Goal: Information Seeking & Learning: Learn about a topic

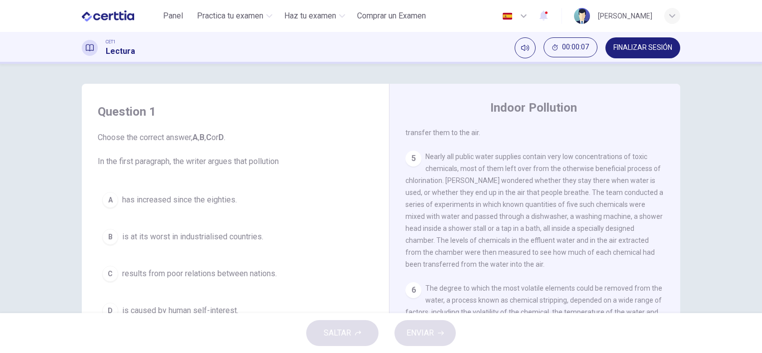
scroll to position [636, 0]
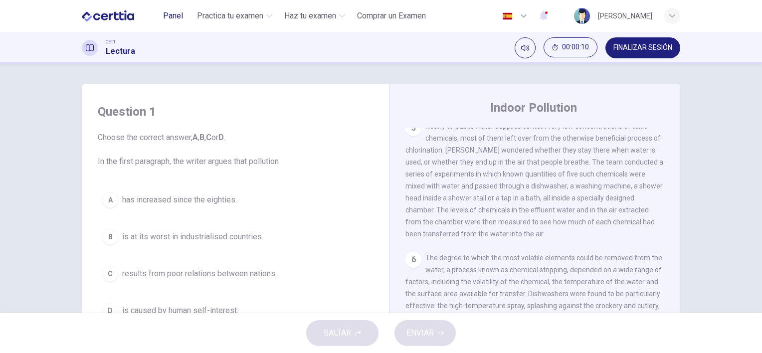
click at [177, 16] on span "Panel" at bounding box center [173, 16] width 20 height 12
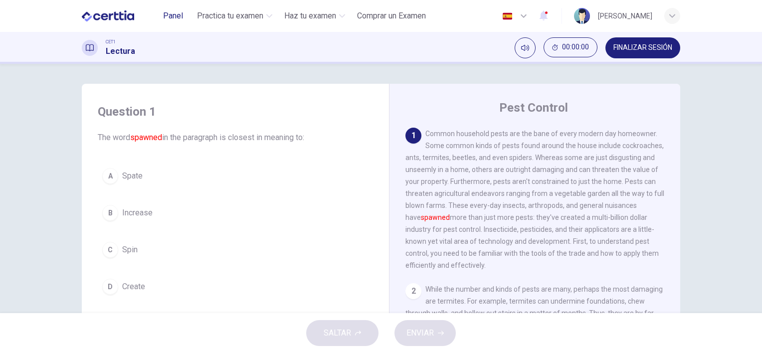
click at [171, 17] on span "Panel" at bounding box center [173, 16] width 20 height 12
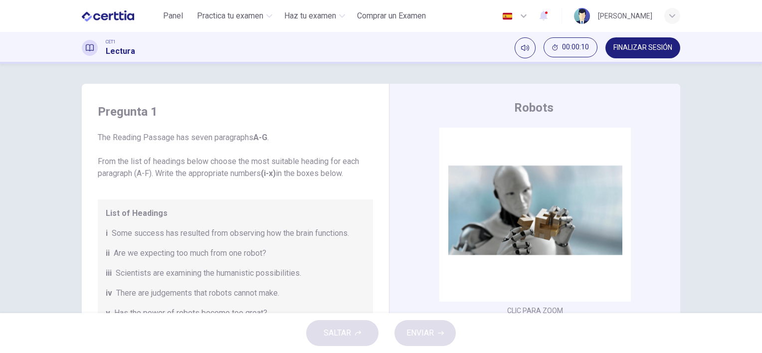
click at [66, 197] on div "Pregunta 1 The Reading Passage has seven paragraphs A-G . From the list of head…" at bounding box center [381, 257] width 630 height 346
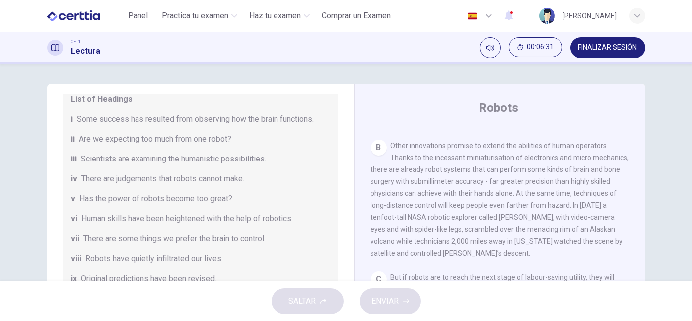
scroll to position [425, 0]
drag, startPoint x: 734, startPoint y: 18, endPoint x: 399, endPoint y: 71, distance: 339.1
click at [399, 71] on div "Pregunta 1 The Reading Passage has seven paragraphs A-G . From the list of head…" at bounding box center [346, 172] width 692 height 217
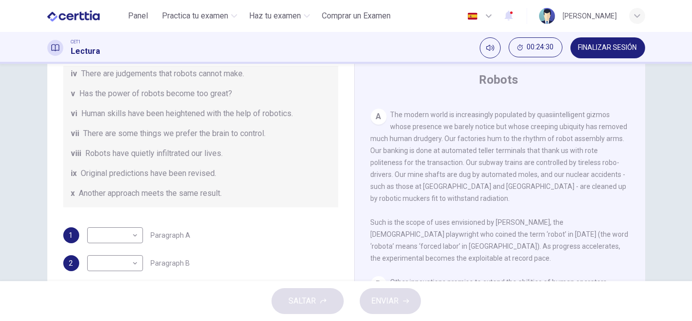
scroll to position [73, 0]
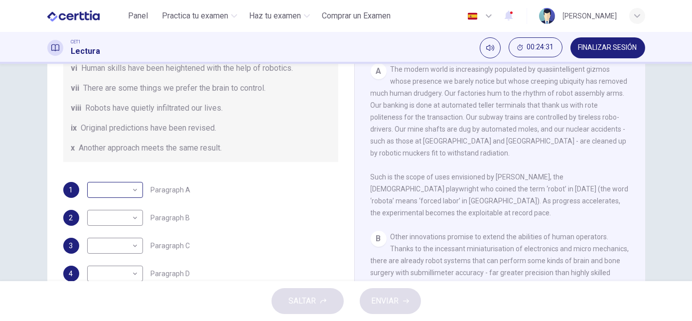
click at [121, 191] on body "Este sitio utiliza cookies, como se explica en nuestra Política de Privacidad .…" at bounding box center [346, 160] width 692 height 321
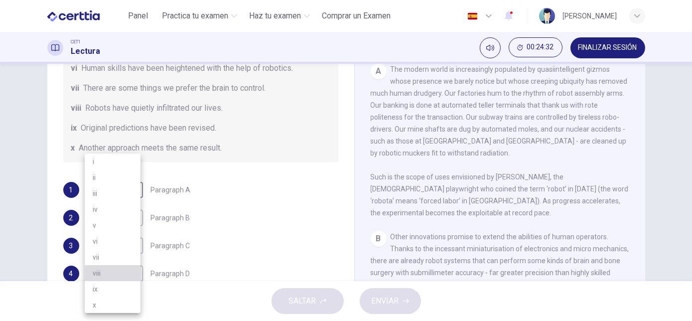
click at [106, 277] on li "viii" at bounding box center [113, 273] width 56 height 16
type input "****"
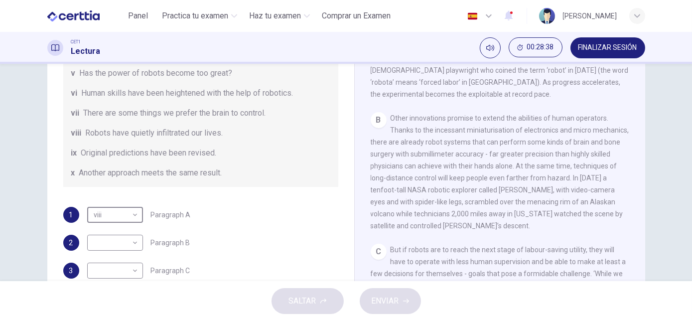
scroll to position [191, 0]
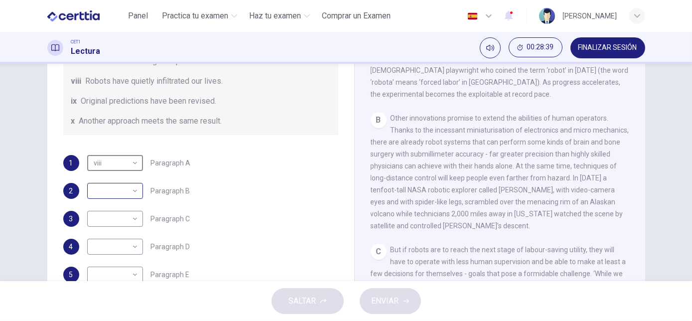
click at [108, 196] on body "Este sitio utiliza cookies, como se explica en nuestra Política de Privacidad .…" at bounding box center [346, 160] width 692 height 321
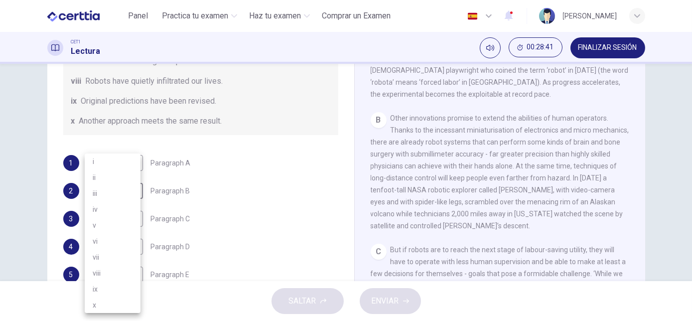
click at [112, 226] on li "v" at bounding box center [113, 225] width 56 height 16
type input "*"
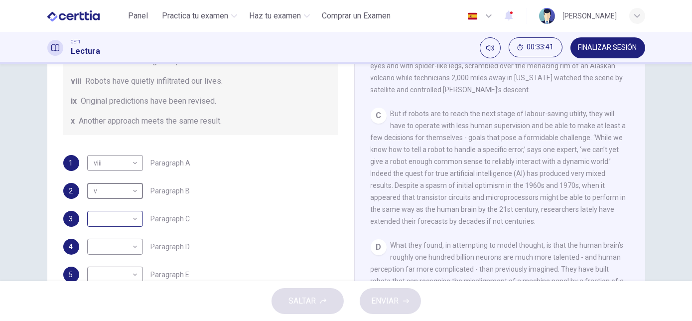
click at [116, 217] on body "Este sitio utiliza cookies, como se explica en nuestra Política de Privacidad .…" at bounding box center [346, 160] width 692 height 321
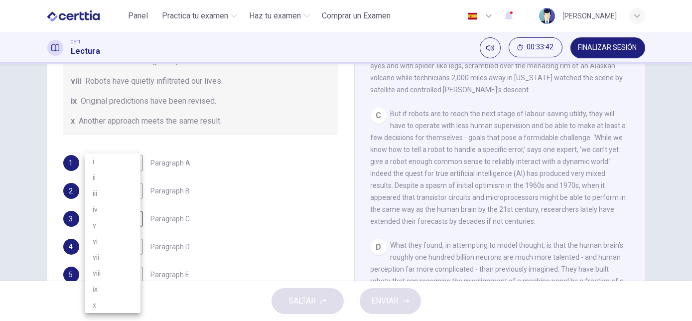
click at [102, 212] on li "iv" at bounding box center [113, 209] width 56 height 16
type input "**"
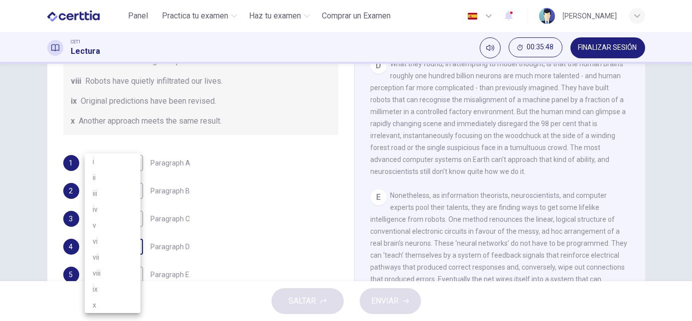
click at [132, 249] on body "Este sitio utiliza cookies, como se explica en nuestra Política de Privacidad .…" at bounding box center [346, 160] width 692 height 321
click at [101, 162] on li "i" at bounding box center [113, 162] width 56 height 16
type input "*"
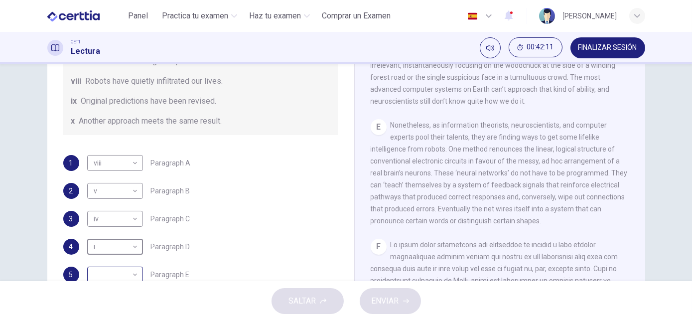
scroll to position [108, 0]
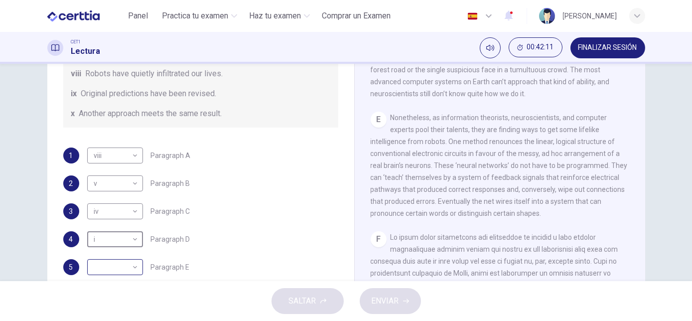
click at [124, 275] on body "Este sitio utiliza cookies, como se explica en nuestra Política de Privacidad .…" at bounding box center [346, 160] width 692 height 321
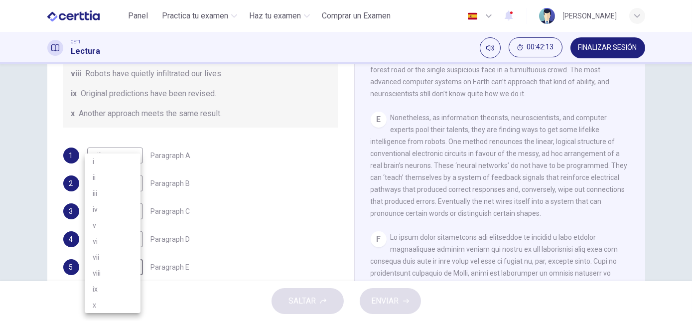
click at [100, 163] on li "i" at bounding box center [113, 162] width 56 height 16
type input "*"
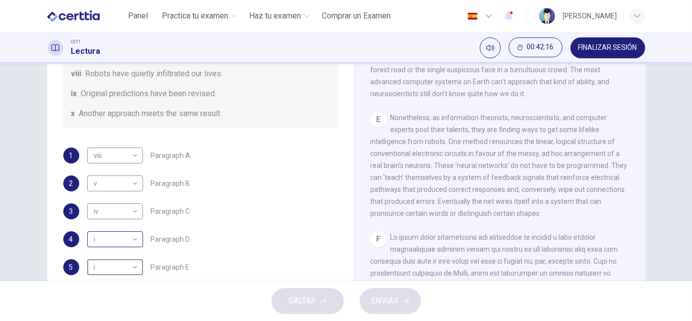
click at [133, 240] on body "Este sitio utiliza cookies, como se explica en nuestra Política de Privacidad .…" at bounding box center [346, 160] width 692 height 321
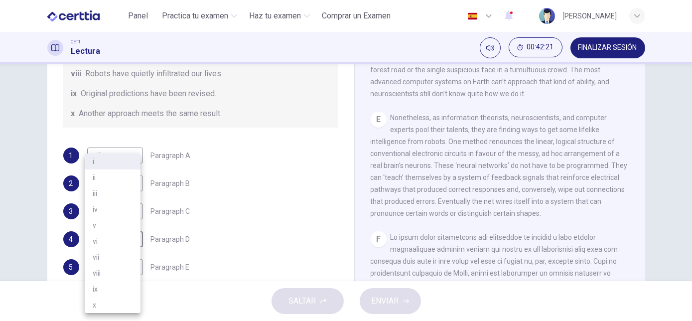
drag, startPoint x: 637, startPoint y: 214, endPoint x: 634, endPoint y: 191, distance: 23.6
click at [634, 191] on div at bounding box center [346, 160] width 692 height 321
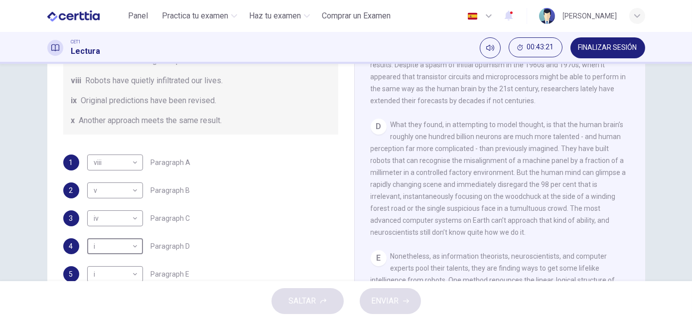
scroll to position [191, 0]
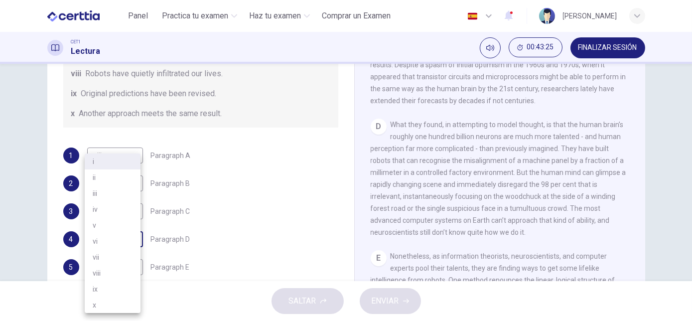
click at [134, 239] on body "Este sitio utiliza cookies, como se explica en nuestra Política de Privacidad .…" at bounding box center [346, 160] width 692 height 321
click at [126, 257] on li "vii" at bounding box center [113, 257] width 56 height 16
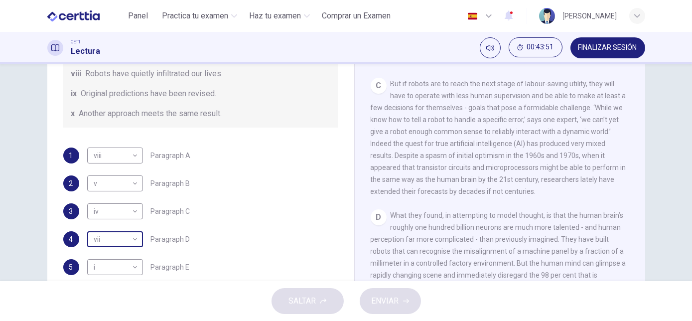
click at [122, 241] on body "Este sitio utiliza cookies, como se explica en nuestra Política de Privacidad .…" at bounding box center [346, 160] width 692 height 321
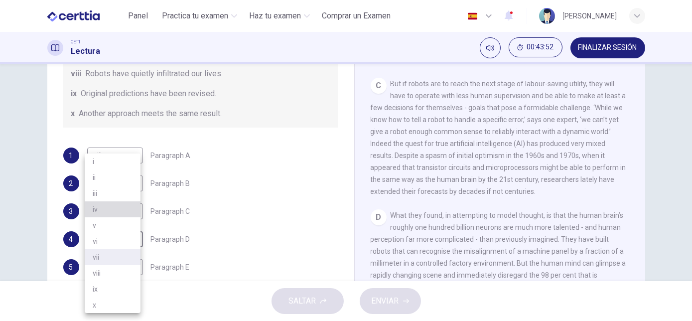
click at [106, 207] on li "iv" at bounding box center [113, 209] width 56 height 16
type input "**"
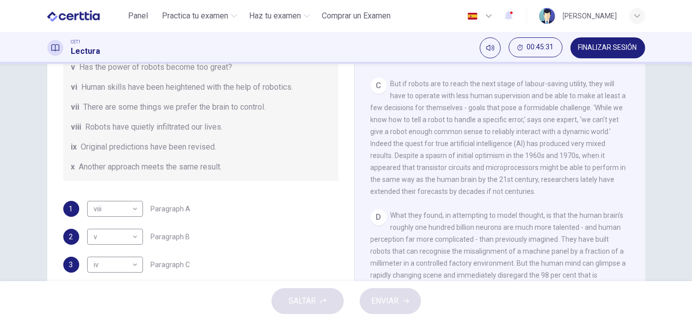
scroll to position [146, 0]
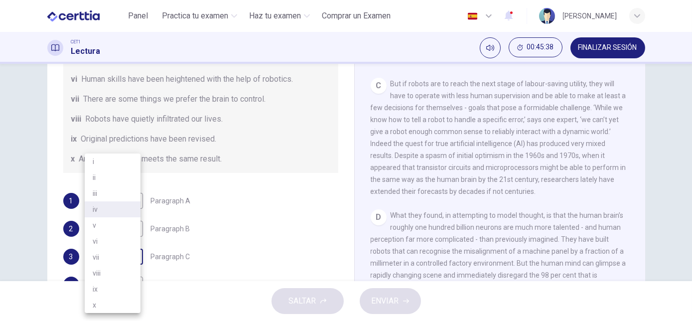
click at [121, 261] on body "Este sitio utiliza cookies, como se explica en nuestra Política de Privacidad .…" at bounding box center [346, 160] width 692 height 321
click at [107, 253] on li "vii" at bounding box center [113, 257] width 56 height 16
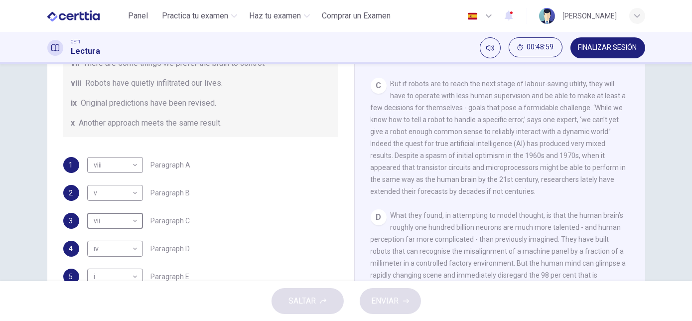
scroll to position [191, 0]
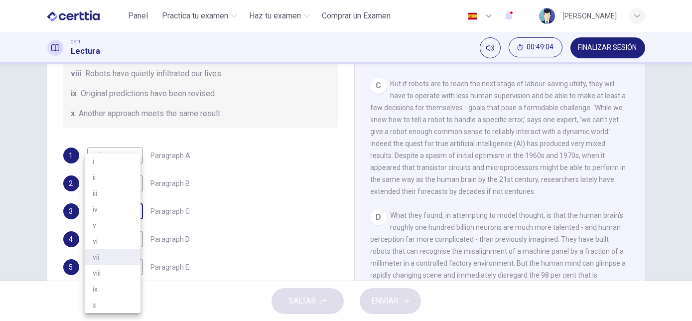
click at [102, 214] on body "Este sitio utiliza cookies, como se explica en nuestra Política de Privacidad .…" at bounding box center [346, 160] width 692 height 321
click at [107, 290] on li "ix" at bounding box center [113, 289] width 56 height 16
type input "**"
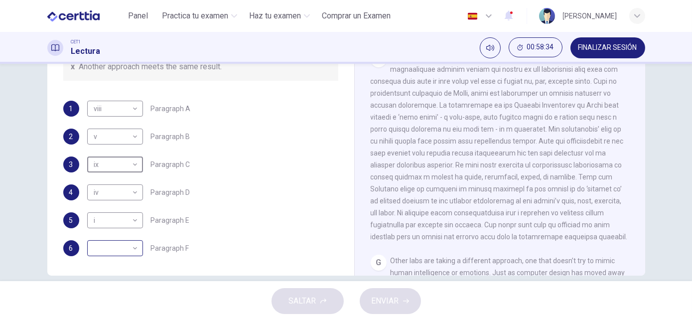
click at [131, 245] on body "Este sitio utiliza cookies, como se explica en nuestra Política de Privacidad .…" at bounding box center [346, 160] width 692 height 321
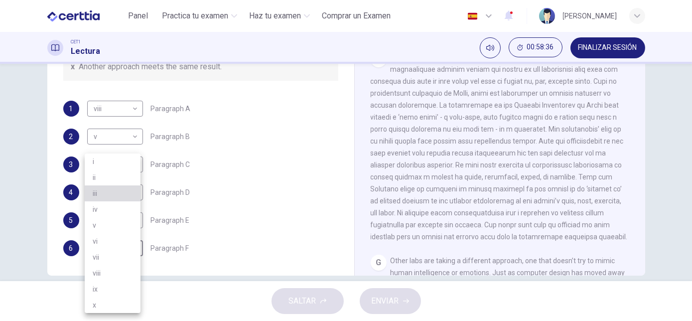
click at [121, 198] on li "iii" at bounding box center [113, 193] width 56 height 16
type input "***"
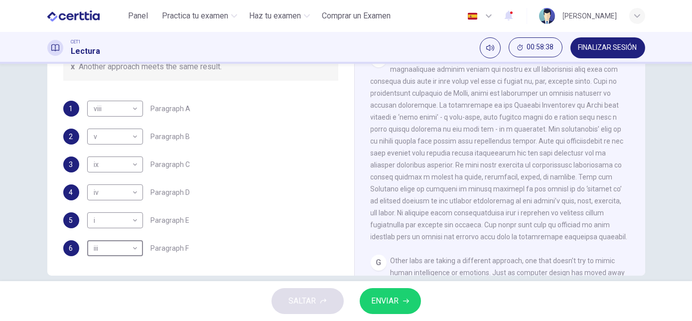
click at [384, 307] on span "ENVIAR" at bounding box center [385, 301] width 27 height 14
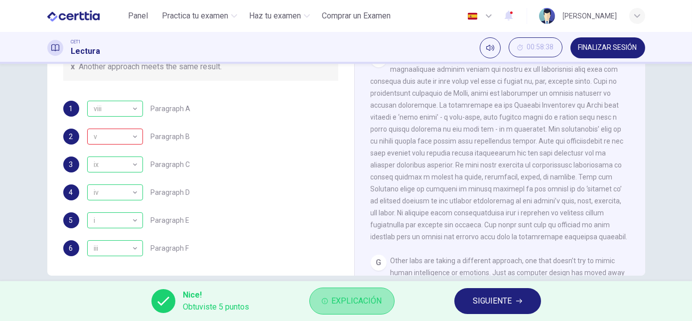
click at [341, 306] on span "Explicación" at bounding box center [357, 301] width 50 height 14
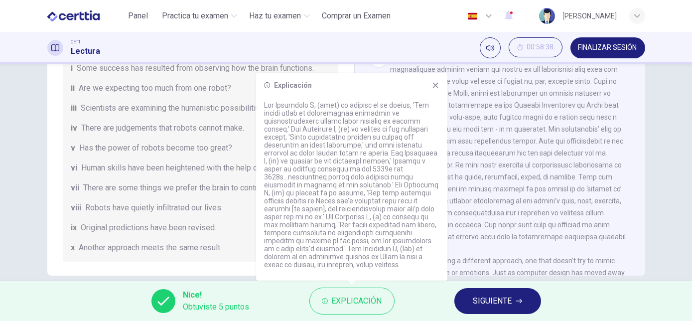
scroll to position [10, 0]
click at [433, 89] on icon at bounding box center [436, 85] width 8 height 8
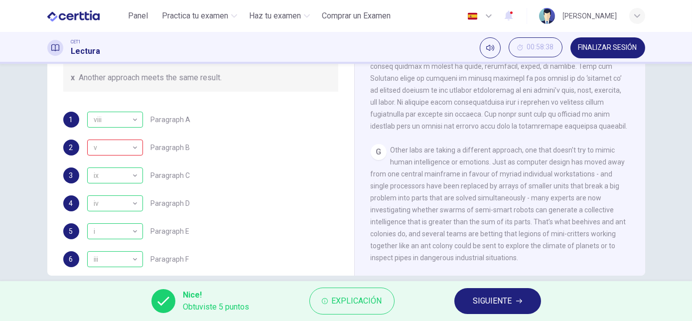
scroll to position [191, 0]
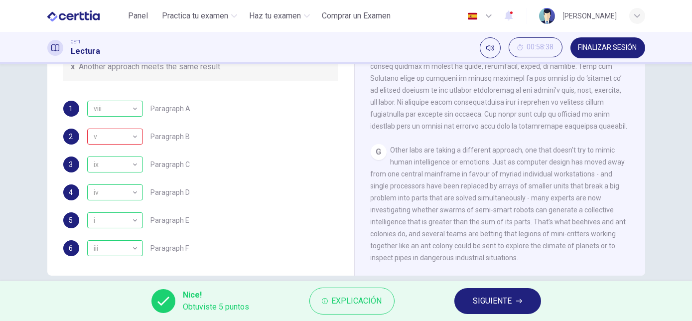
click at [500, 314] on div "Nice! Obtuviste 5 puntos Explicación SIGUIENTE" at bounding box center [346, 301] width 692 height 40
click at [497, 303] on span "SIGUIENTE" at bounding box center [492, 301] width 39 height 14
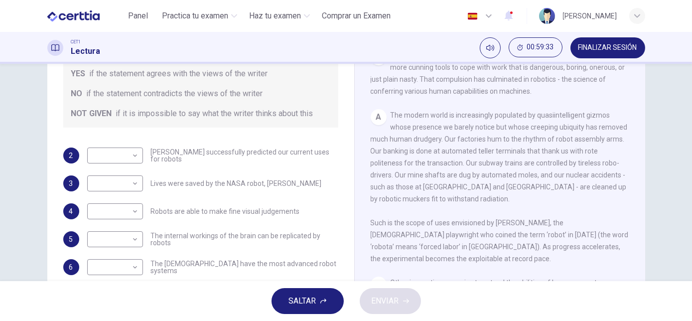
scroll to position [107, 0]
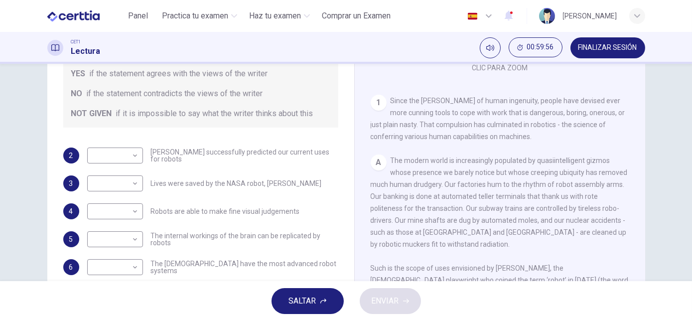
drag, startPoint x: 151, startPoint y: 152, endPoint x: 203, endPoint y: 157, distance: 52.6
click at [206, 153] on div "​ ​ Karel Capek successfully predicted our current uses for robots" at bounding box center [212, 156] width 251 height 16
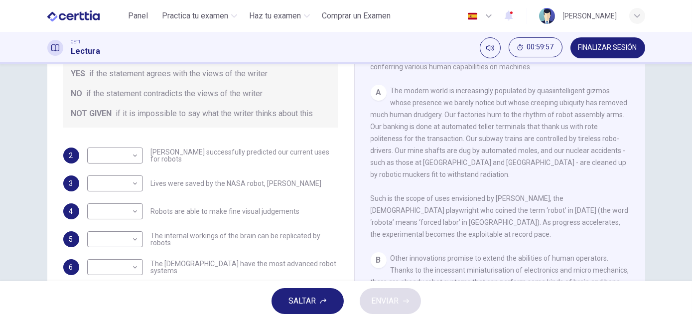
scroll to position [198, 0]
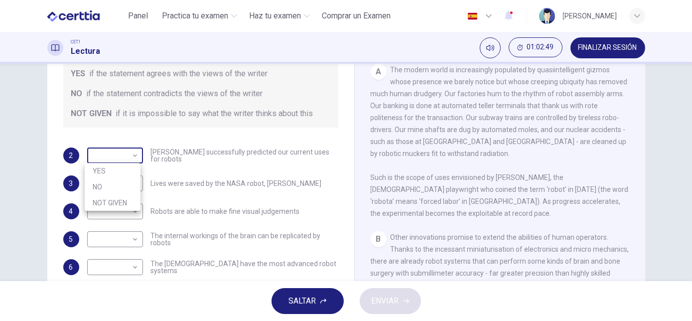
click at [108, 156] on body "Este sitio utiliza cookies, como se explica en nuestra Política de Privacidad .…" at bounding box center [346, 160] width 692 height 321
click at [97, 173] on li "YES" at bounding box center [113, 171] width 56 height 16
type input "***"
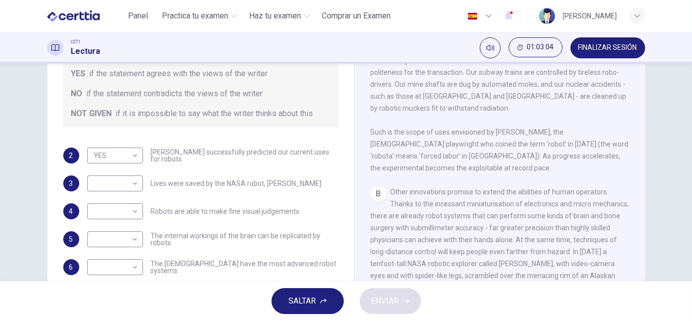
scroll to position [288, 0]
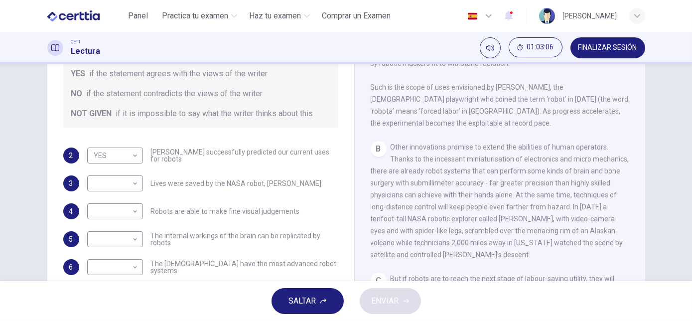
drag, startPoint x: 581, startPoint y: 216, endPoint x: 488, endPoint y: 208, distance: 92.5
click at [488, 208] on div "CLIC PARA ZOOM Clic para zoom 1 Since the dawn of human ingenuity, people have …" at bounding box center [507, 143] width 272 height 303
click at [132, 181] on body "Este sitio utiliza cookies, como se explica en nuestra Política de Privacidad .…" at bounding box center [346, 160] width 692 height 321
click at [104, 202] on li "YES" at bounding box center [113, 199] width 56 height 16
type input "***"
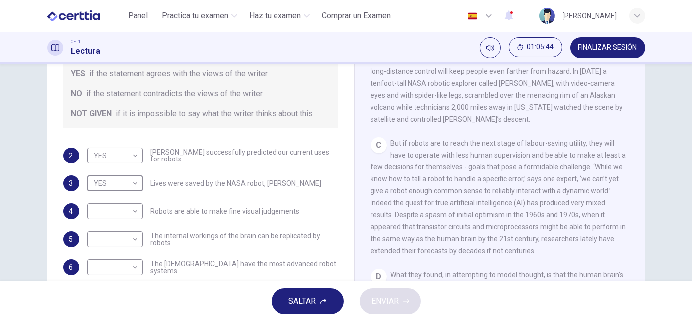
scroll to position [427, 0]
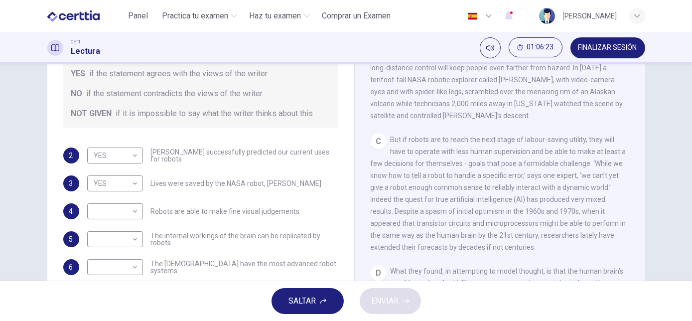
click at [435, 120] on span "Other innovations promise to extend the abilities of human operators. Thanks to…" at bounding box center [500, 62] width 259 height 116
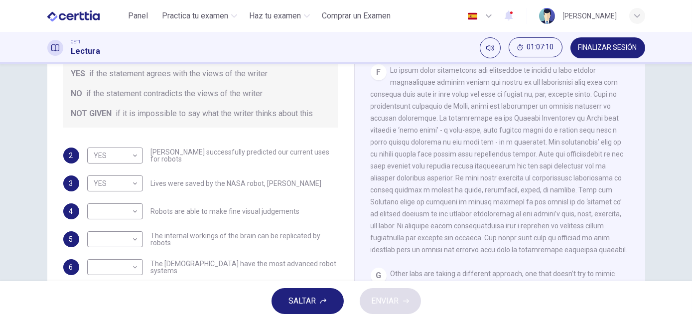
scroll to position [878, 0]
drag, startPoint x: 634, startPoint y: 251, endPoint x: 634, endPoint y: 264, distance: 13.0
click at [634, 264] on div "CLIC PARA ZOOM Clic para zoom 1 Since the dawn of human ingenuity, people have …" at bounding box center [507, 143] width 272 height 303
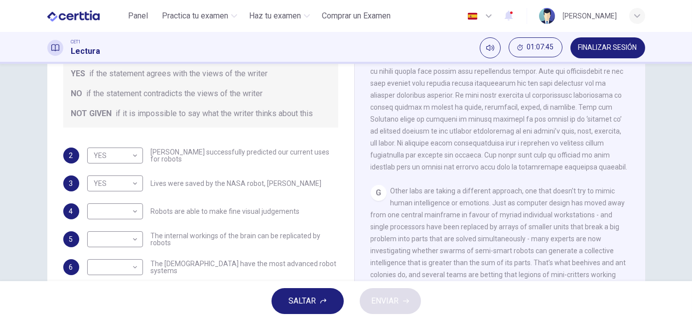
scroll to position [958, 0]
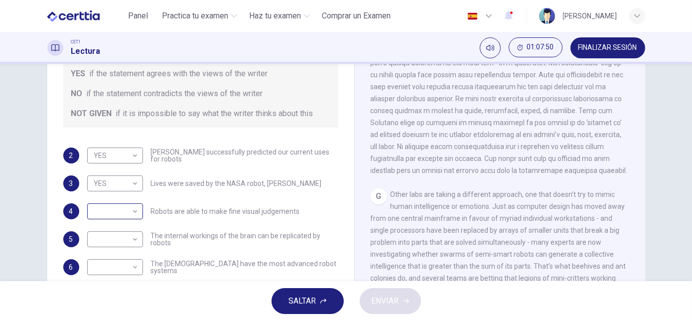
click at [122, 209] on body "Este sitio utiliza cookies, como se explica en nuestra Política de Privacidad .…" at bounding box center [346, 160] width 692 height 321
click at [107, 227] on li "YES" at bounding box center [113, 227] width 56 height 16
type input "***"
click at [135, 240] on body "Este sitio utiliza cookies, como se explica en nuestra Política de Privacidad .…" at bounding box center [346, 160] width 692 height 321
click at [105, 271] on li "NO" at bounding box center [113, 271] width 56 height 16
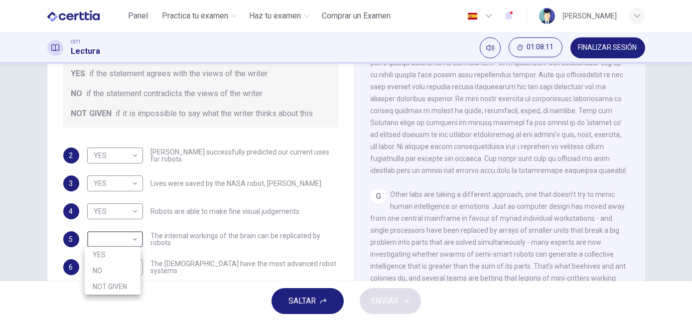
type input "**"
click at [132, 267] on body "Este sitio utiliza cookies, como se explica en nuestra Política de Privacidad .…" at bounding box center [346, 160] width 692 height 321
drag, startPoint x: 636, startPoint y: 215, endPoint x: 644, endPoint y: 251, distance: 36.9
click at [643, 253] on div at bounding box center [346, 160] width 692 height 321
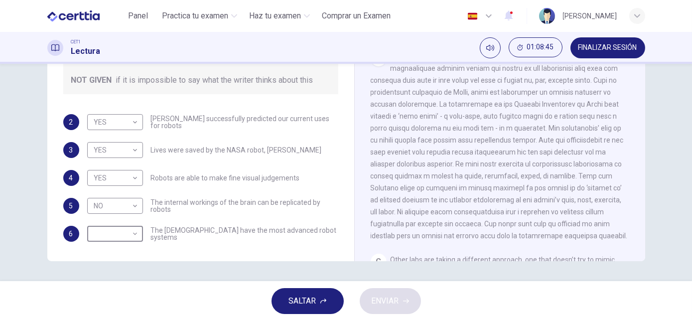
scroll to position [863, 0]
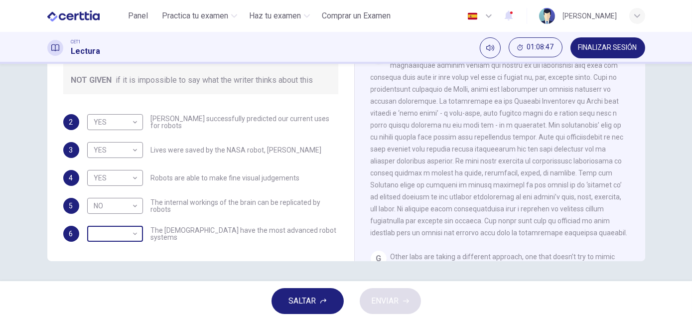
click at [112, 244] on body "Este sitio utiliza cookies, como se explica en nuestra Política de Privacidad .…" at bounding box center [346, 160] width 692 height 321
click at [115, 288] on li "NOT GIVEN" at bounding box center [113, 281] width 56 height 16
type input "*********"
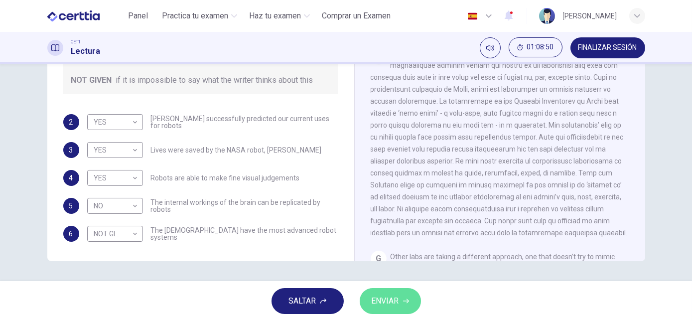
click at [391, 307] on span "ENVIAR" at bounding box center [385, 301] width 27 height 14
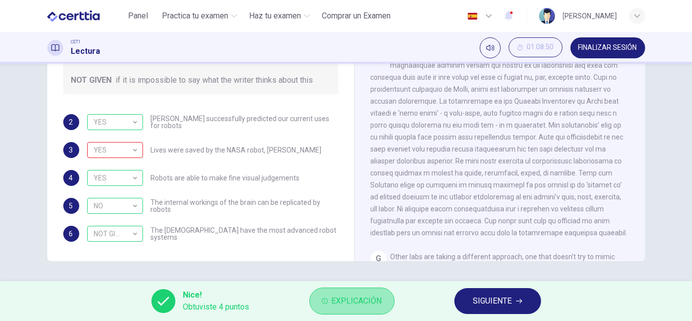
click at [349, 299] on span "Explicación" at bounding box center [357, 301] width 50 height 14
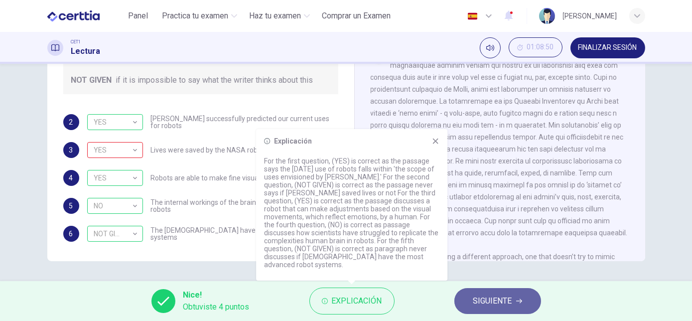
click at [497, 297] on span "SIGUIENTE" at bounding box center [492, 301] width 39 height 14
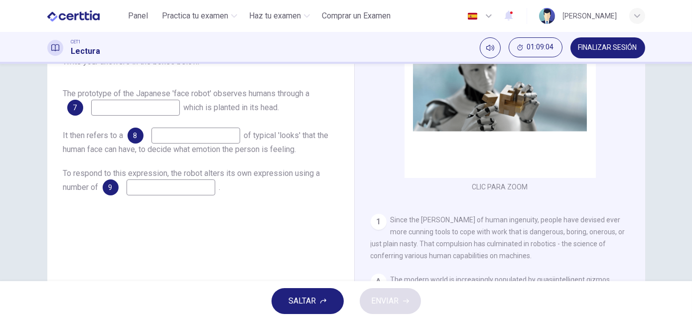
scroll to position [78, 0]
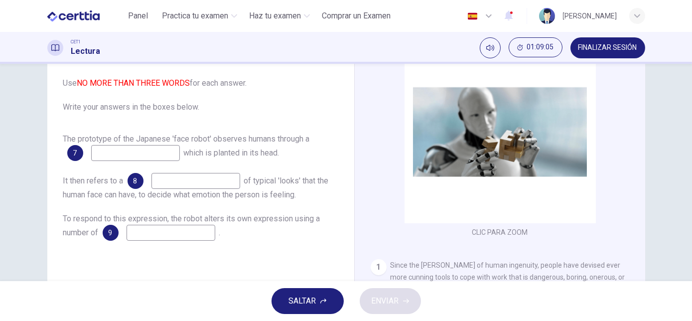
click at [145, 161] on div "The prototype of the Japanese 'face robot' observes humans through a 7 which is…" at bounding box center [200, 187] width 275 height 108
click at [140, 153] on input at bounding box center [135, 153] width 89 height 16
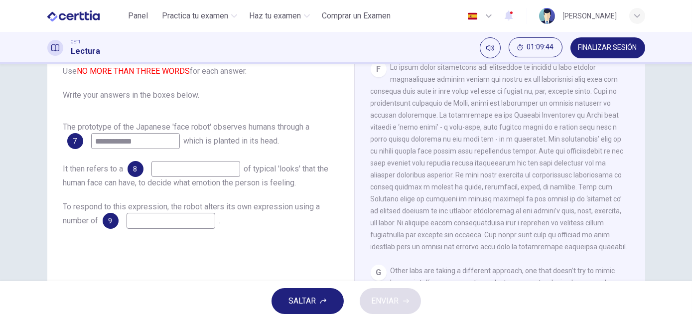
scroll to position [929, 0]
type input "**********"
drag, startPoint x: 399, startPoint y: 164, endPoint x: 308, endPoint y: 166, distance: 91.7
click at [318, 163] on div "**********" at bounding box center [346, 167] width 598 height 346
click at [206, 168] on input at bounding box center [196, 169] width 89 height 16
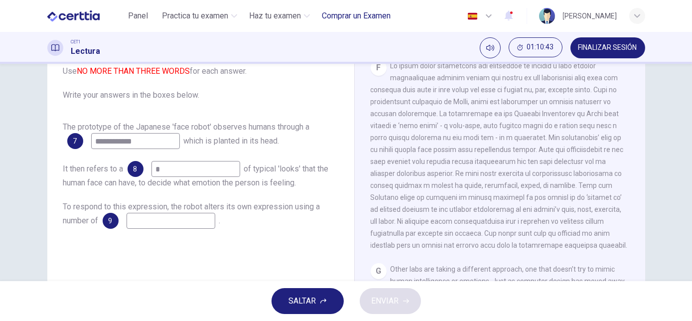
type input "*"
click at [163, 170] on input "*" at bounding box center [196, 169] width 89 height 16
click at [159, 169] on input at bounding box center [196, 169] width 89 height 16
click at [163, 168] on input at bounding box center [196, 169] width 89 height 16
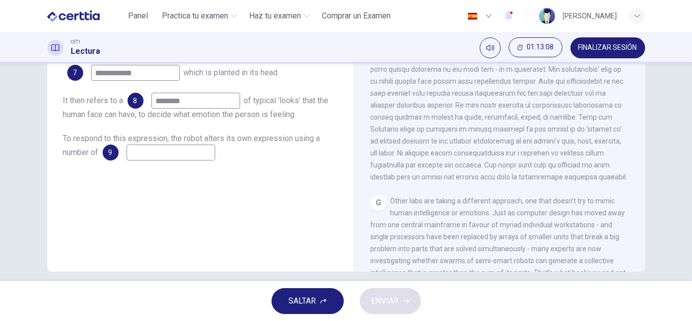
scroll to position [159, 0]
type input "********"
drag, startPoint x: 440, startPoint y: 192, endPoint x: 451, endPoint y: 190, distance: 10.7
click at [451, 180] on span at bounding box center [499, 86] width 257 height 187
click at [147, 155] on input at bounding box center [171, 152] width 89 height 16
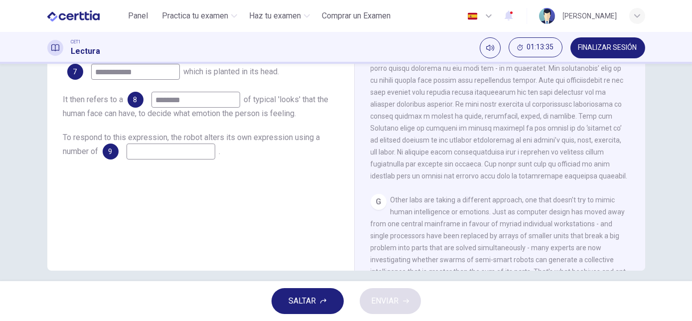
drag, startPoint x: 147, startPoint y: 155, endPoint x: 147, endPoint y: 215, distance: 60.3
click at [147, 215] on div "**********" at bounding box center [200, 102] width 291 height 336
drag, startPoint x: 563, startPoint y: 189, endPoint x: 621, endPoint y: 190, distance: 58.3
click at [621, 182] on div "F" at bounding box center [500, 86] width 259 height 191
click at [186, 152] on input at bounding box center [171, 152] width 89 height 16
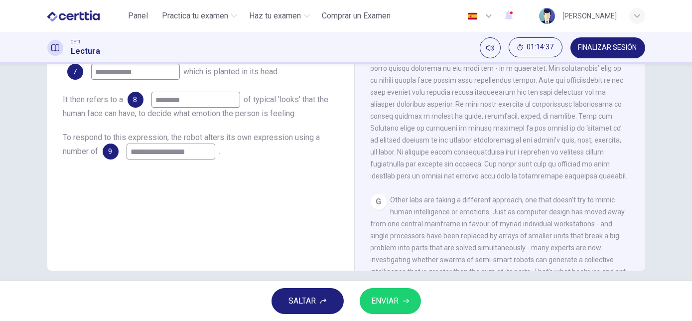
type input "**********"
click at [224, 204] on div "**********" at bounding box center [200, 102] width 291 height 336
click at [395, 300] on span "ENVIAR" at bounding box center [385, 301] width 27 height 14
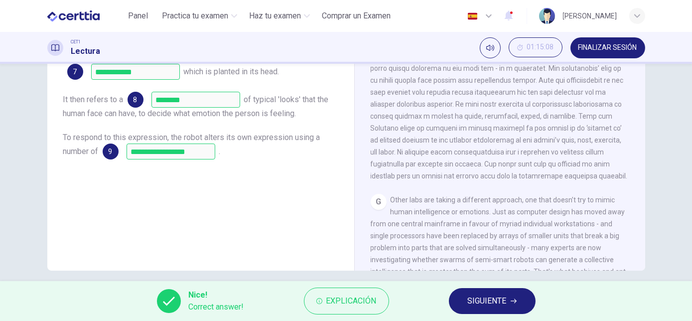
click at [458, 300] on button "SIGUIENTE" at bounding box center [492, 301] width 87 height 26
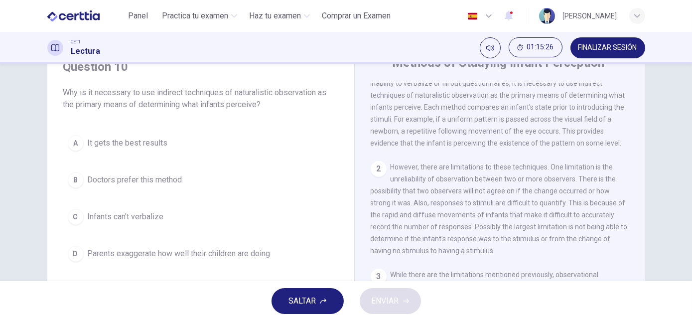
scroll to position [0, 0]
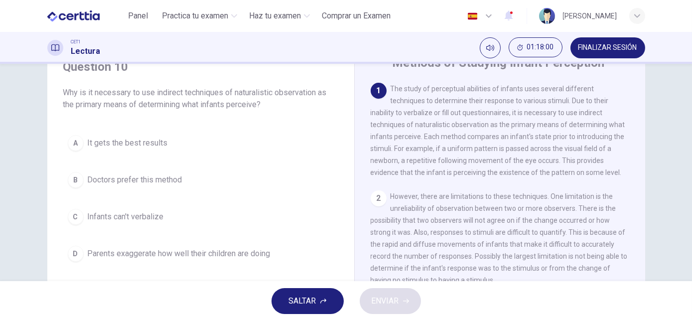
click at [445, 160] on span "The study of perceptual abilities of infants uses several different techniques …" at bounding box center [498, 131] width 255 height 92
click at [589, 178] on div "1 The study of perceptual abilities of infants uses several different technique…" at bounding box center [500, 131] width 259 height 96
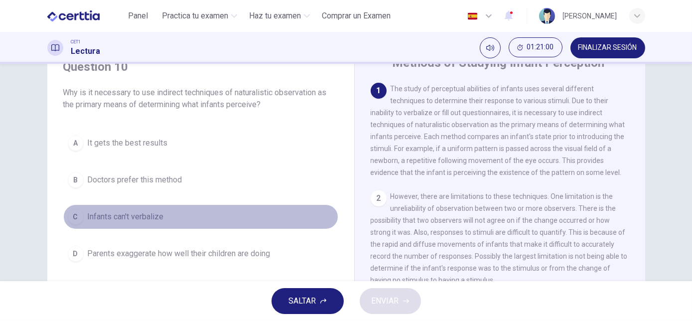
click at [75, 215] on div "C" at bounding box center [76, 217] width 16 height 16
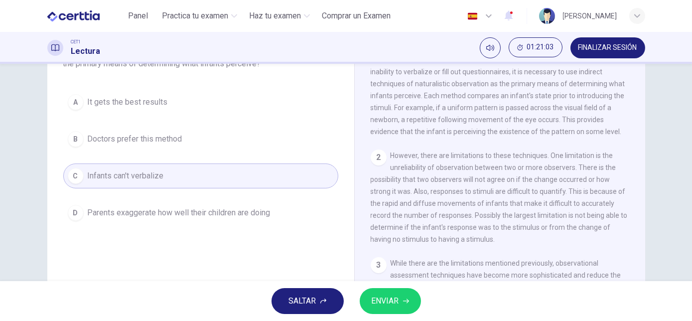
scroll to position [90, 0]
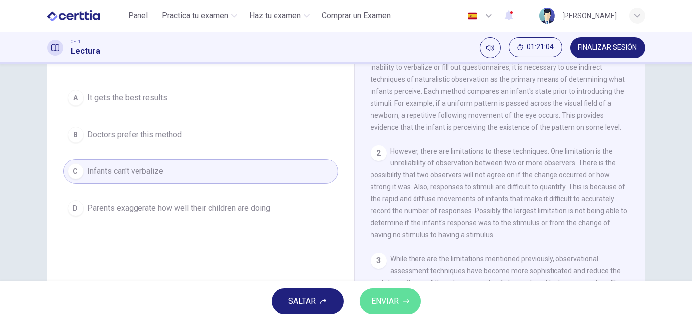
click at [391, 299] on span "ENVIAR" at bounding box center [385, 301] width 27 height 14
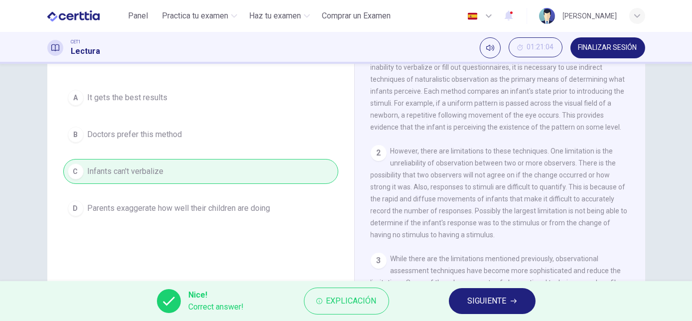
click at [456, 302] on button "SIGUIENTE" at bounding box center [492, 301] width 87 height 26
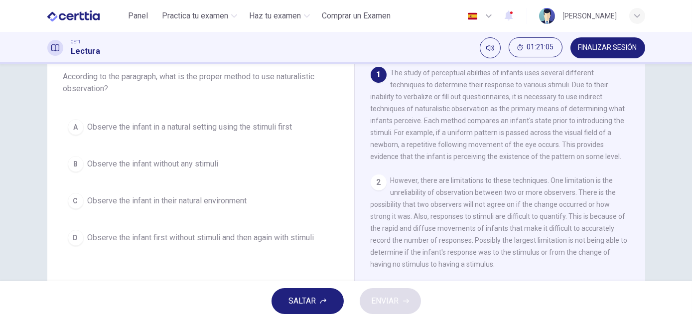
scroll to position [45, 0]
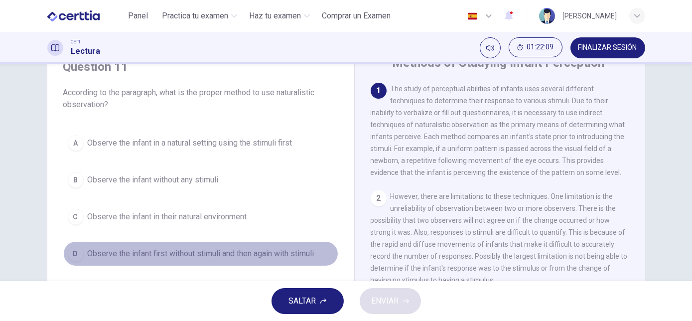
click at [84, 252] on button "D Observe the infant first without stimuli and then again with stimuli" at bounding box center [200, 253] width 275 height 25
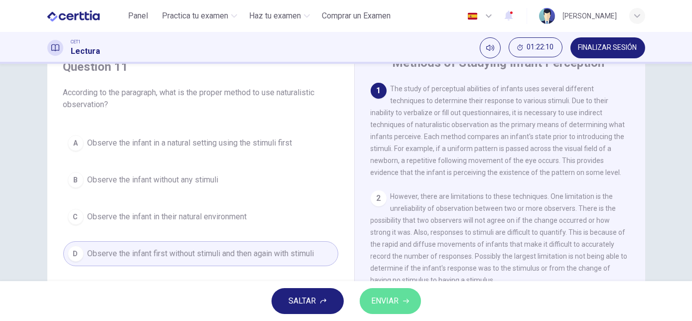
click at [374, 291] on button "ENVIAR" at bounding box center [390, 301] width 61 height 26
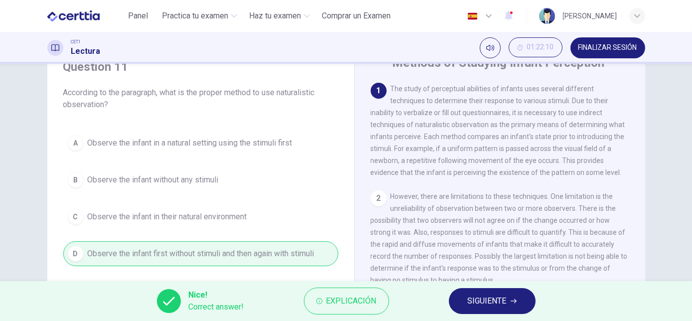
click at [474, 302] on span "SIGUIENTE" at bounding box center [487, 301] width 39 height 14
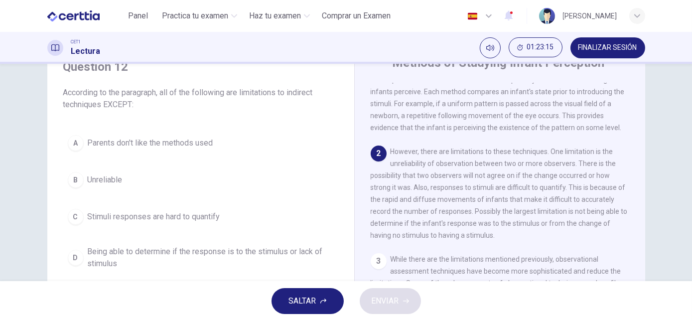
scroll to position [90, 0]
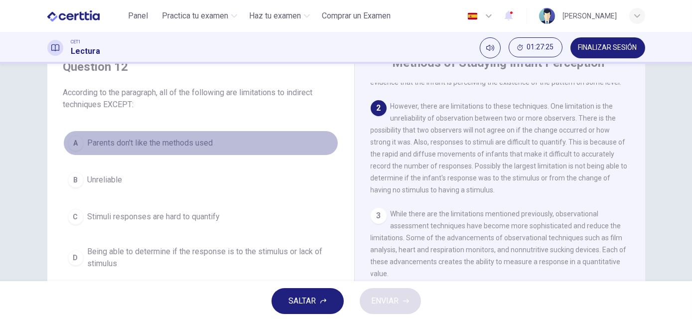
click at [79, 149] on button "A Parents don't like the methods used" at bounding box center [200, 143] width 275 height 25
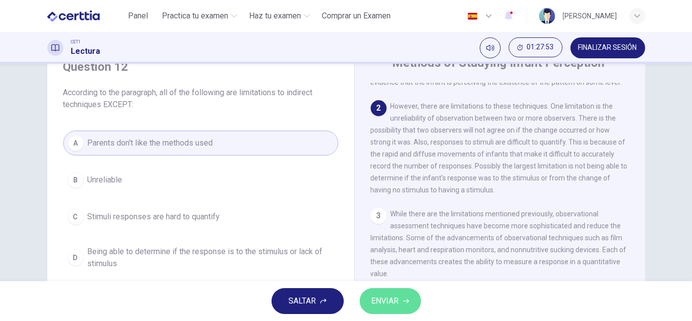
click at [383, 301] on span "ENVIAR" at bounding box center [385, 301] width 27 height 14
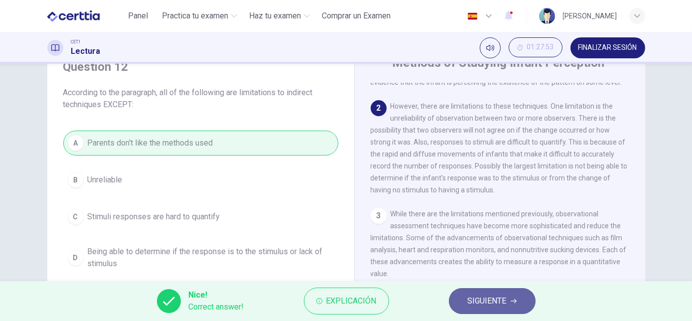
click at [464, 303] on button "SIGUIENTE" at bounding box center [492, 301] width 87 height 26
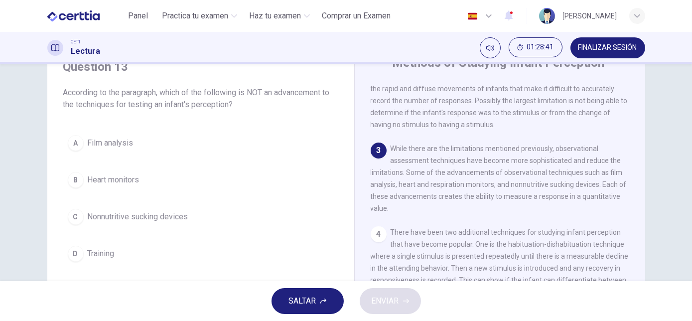
scroll to position [181, 0]
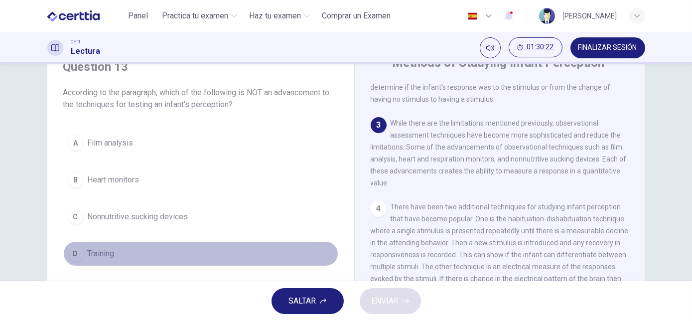
click at [78, 251] on div "D" at bounding box center [76, 254] width 16 height 16
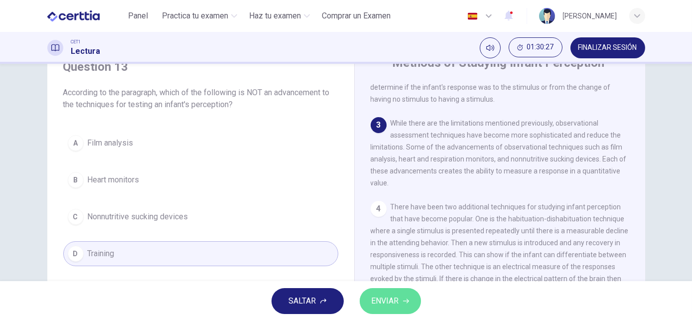
click at [405, 298] on icon "button" at bounding box center [406, 301] width 6 height 6
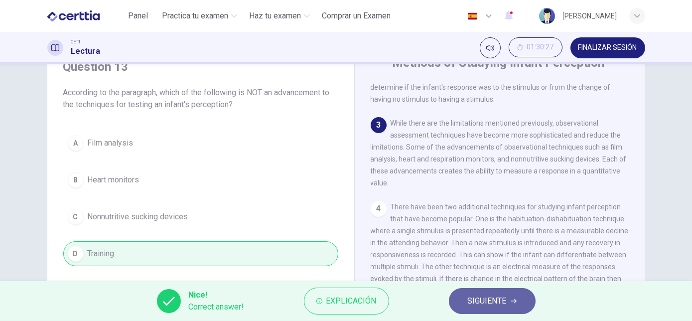
click at [476, 302] on span "SIGUIENTE" at bounding box center [487, 301] width 39 height 14
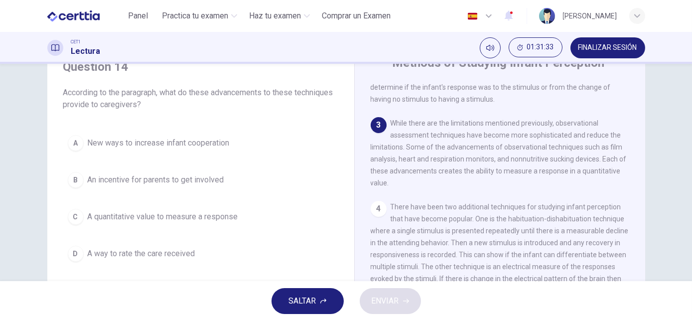
click at [377, 133] on div "3" at bounding box center [379, 125] width 16 height 16
click at [104, 217] on span "A quantitative value to measure a response" at bounding box center [163, 217] width 151 height 12
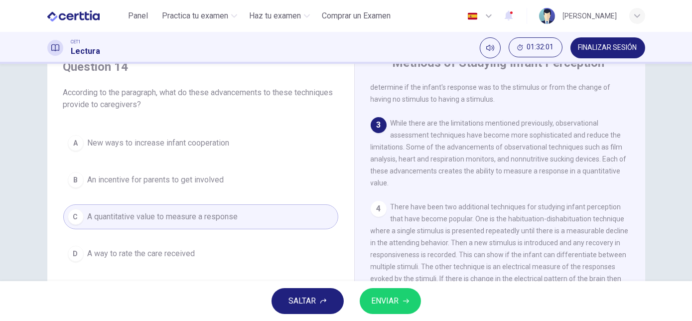
click at [381, 305] on span "ENVIAR" at bounding box center [385, 301] width 27 height 14
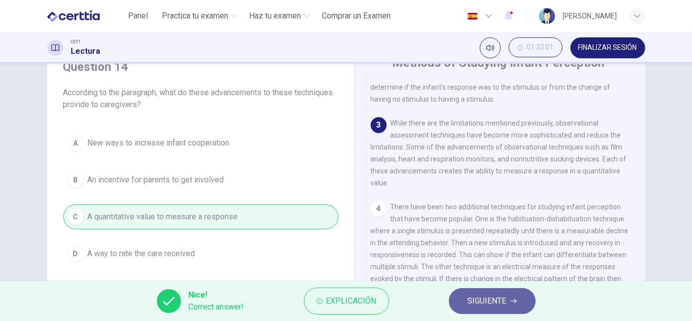
click at [487, 305] on span "SIGUIENTE" at bounding box center [487, 301] width 39 height 14
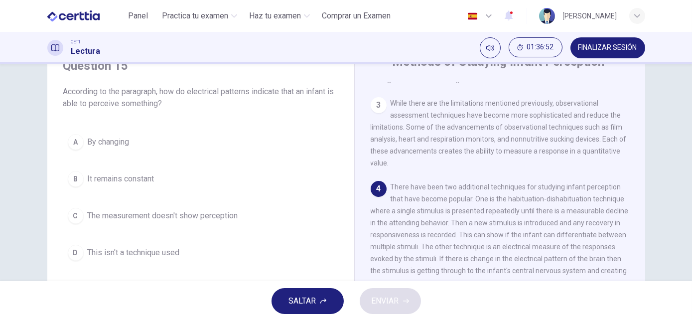
scroll to position [45, 0]
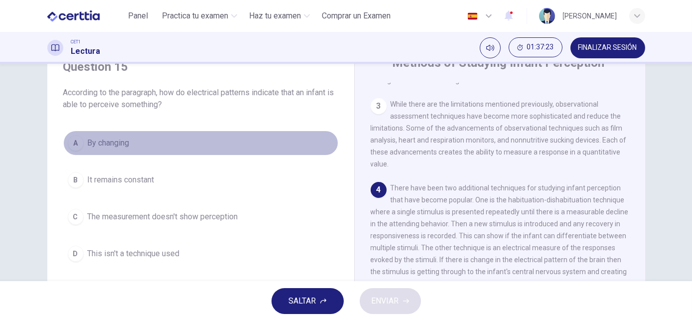
click at [73, 144] on div "A" at bounding box center [76, 143] width 16 height 16
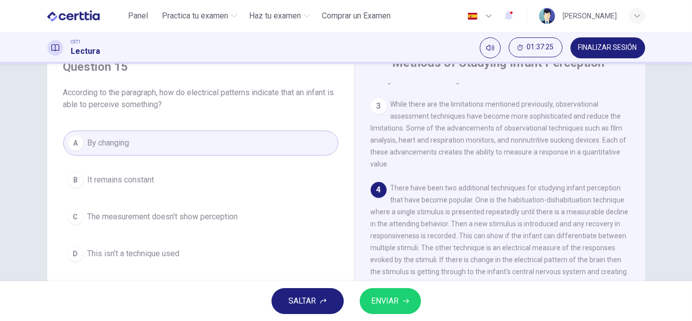
click at [377, 295] on span "ENVIAR" at bounding box center [385, 301] width 27 height 14
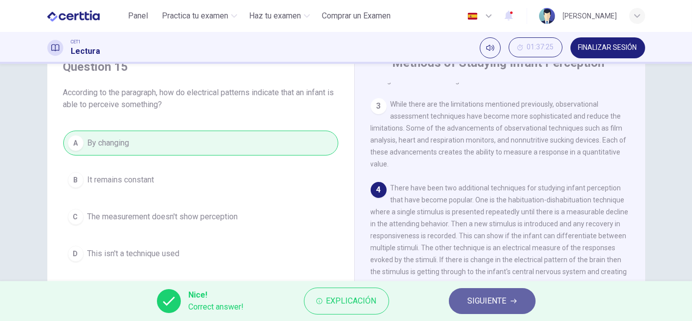
click at [470, 300] on span "SIGUIENTE" at bounding box center [487, 301] width 39 height 14
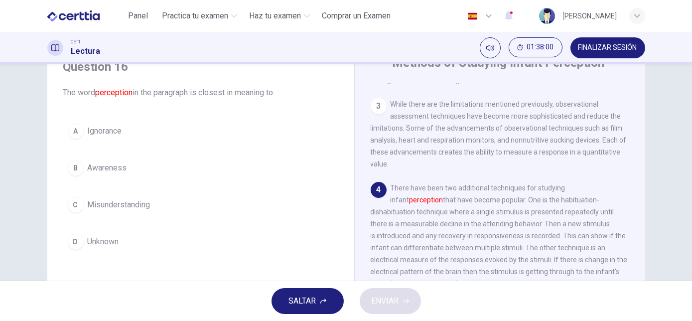
click at [74, 164] on div "B" at bounding box center [76, 168] width 16 height 16
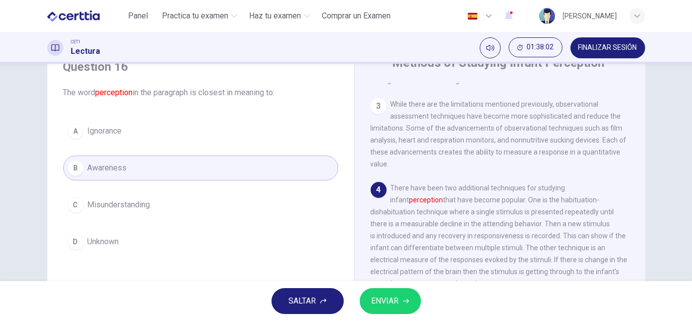
click at [394, 299] on span "ENVIAR" at bounding box center [385, 301] width 27 height 14
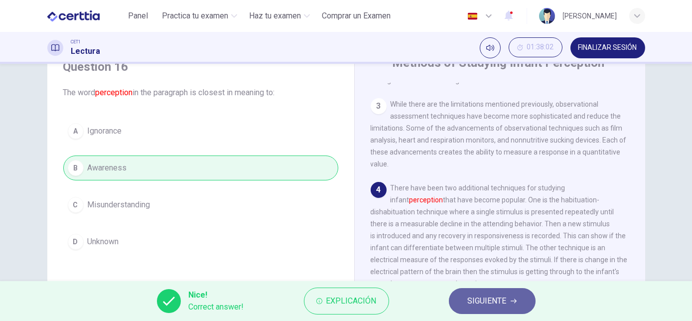
click at [476, 304] on span "SIGUIENTE" at bounding box center [487, 301] width 39 height 14
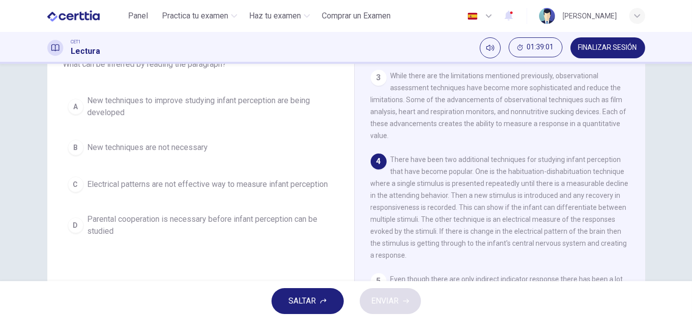
scroll to position [67, 0]
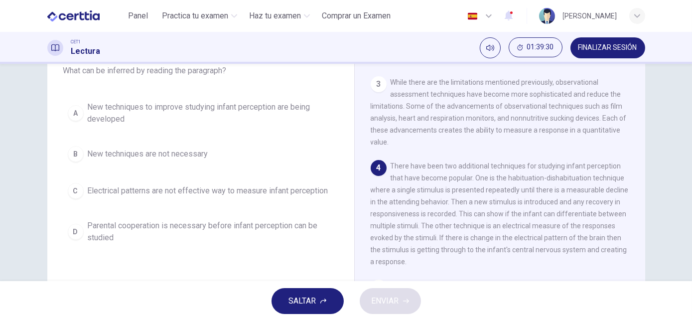
click at [77, 113] on div "A" at bounding box center [76, 113] width 16 height 16
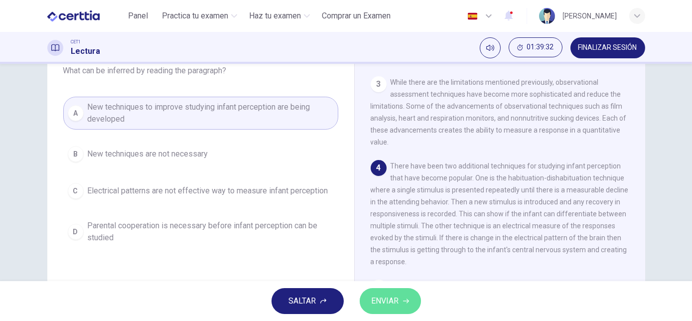
click at [378, 302] on span "ENVIAR" at bounding box center [385, 301] width 27 height 14
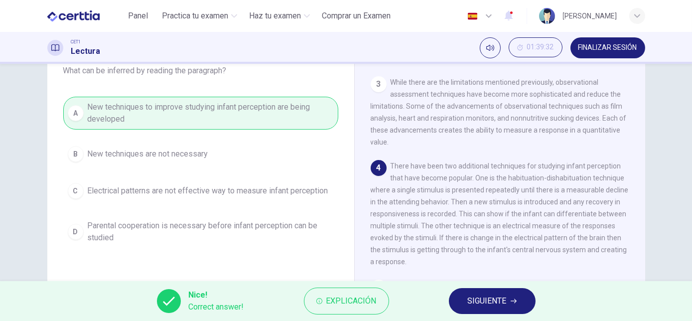
click at [484, 305] on span "SIGUIENTE" at bounding box center [487, 301] width 39 height 14
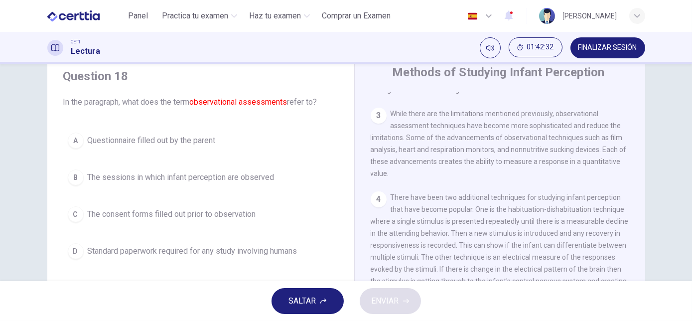
scroll to position [33, 0]
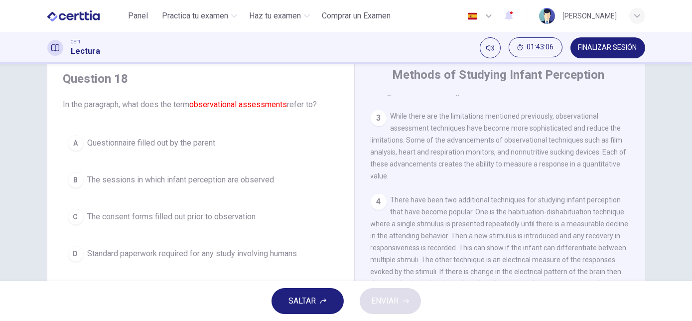
click at [72, 178] on div "B" at bounding box center [76, 180] width 16 height 16
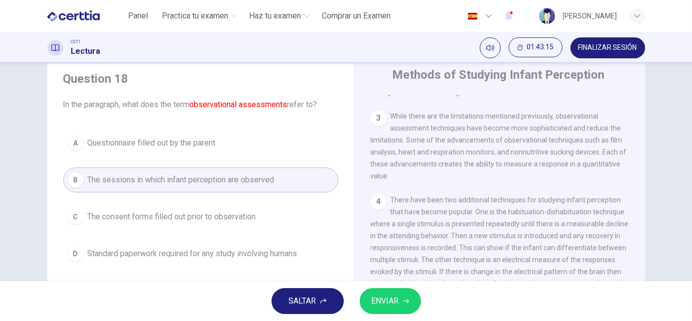
click at [385, 302] on span "ENVIAR" at bounding box center [385, 301] width 27 height 14
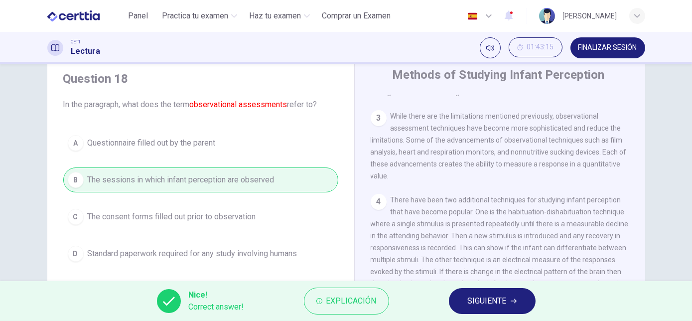
click at [483, 303] on span "SIGUIENTE" at bounding box center [487, 301] width 39 height 14
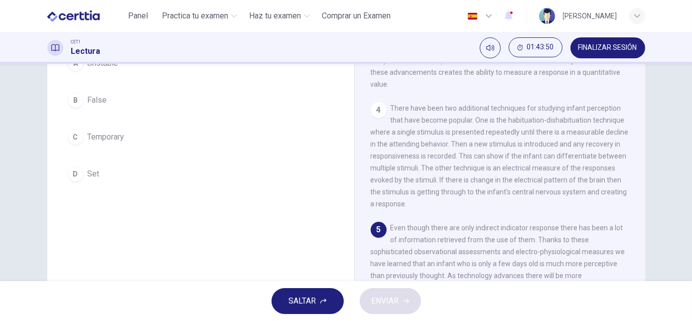
scroll to position [78, 0]
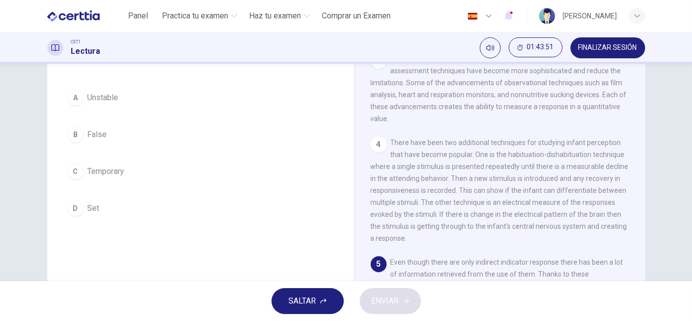
click at [77, 210] on div "D" at bounding box center [76, 208] width 16 height 16
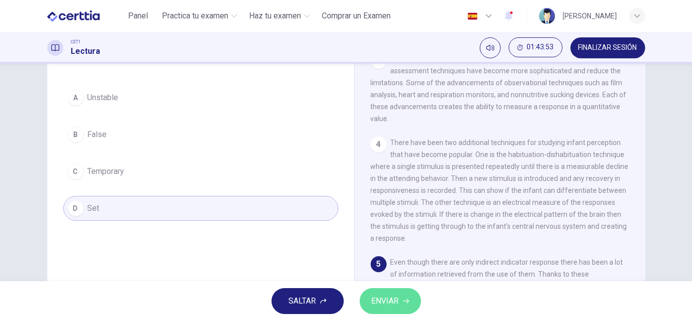
click at [373, 303] on span "ENVIAR" at bounding box center [385, 301] width 27 height 14
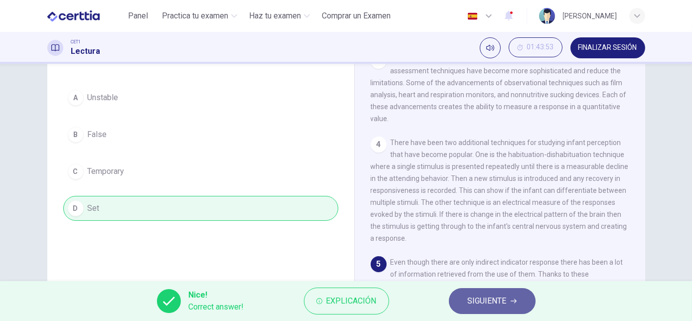
click at [493, 302] on span "SIGUIENTE" at bounding box center [487, 301] width 39 height 14
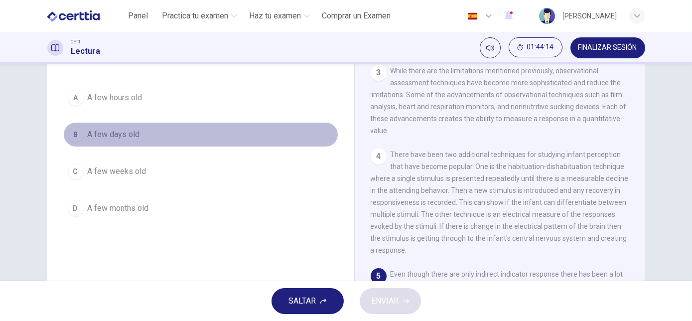
click at [75, 137] on div "B" at bounding box center [76, 135] width 16 height 16
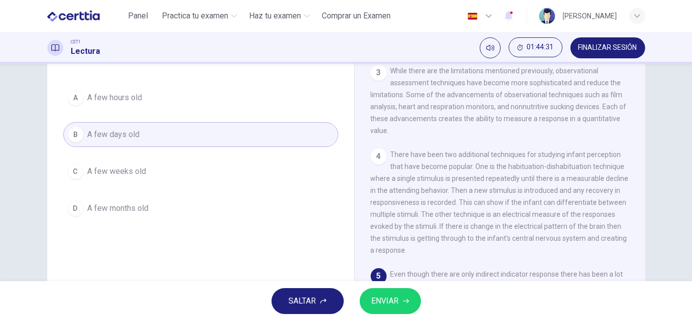
click at [382, 300] on span "ENVIAR" at bounding box center [385, 301] width 27 height 14
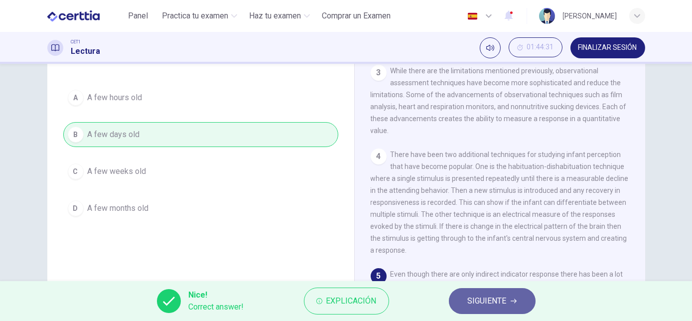
click at [472, 301] on span "SIGUIENTE" at bounding box center [487, 301] width 39 height 14
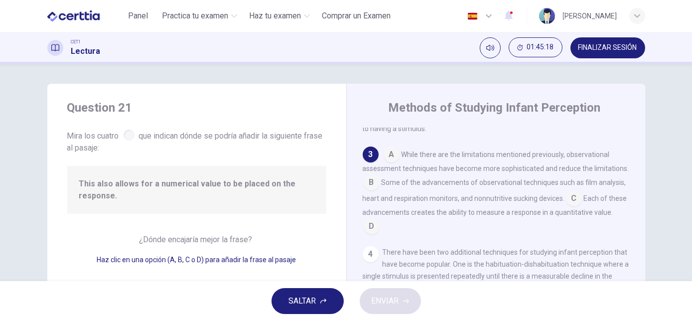
scroll to position [197, 0]
click at [380, 234] on input at bounding box center [372, 226] width 16 height 16
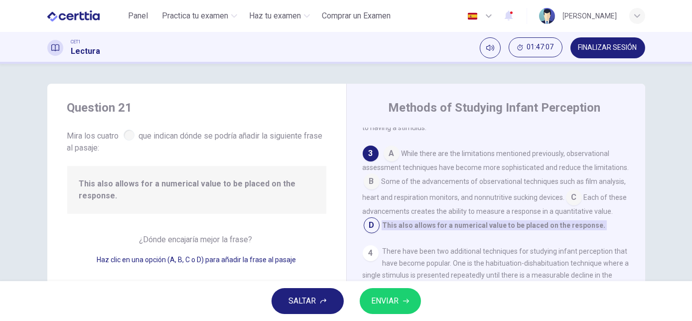
click at [408, 297] on button "ENVIAR" at bounding box center [390, 301] width 61 height 26
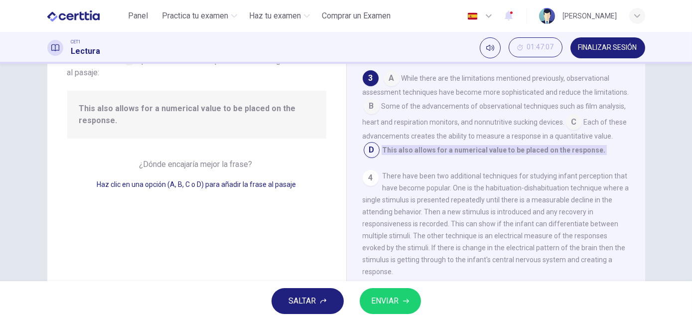
scroll to position [45, 0]
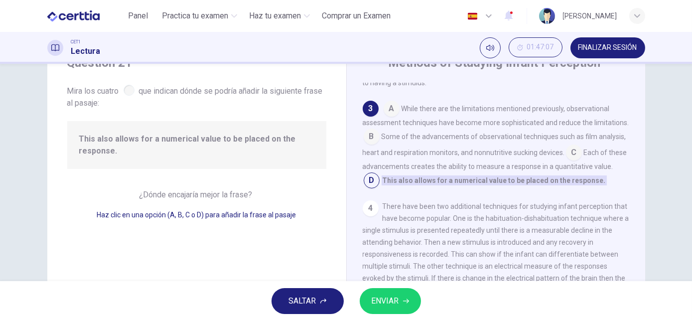
click at [431, 149] on div "A While there are the limitations mentioned previously, observational assessmen…" at bounding box center [496, 145] width 267 height 88
click at [369, 141] on input at bounding box center [372, 138] width 16 height 16
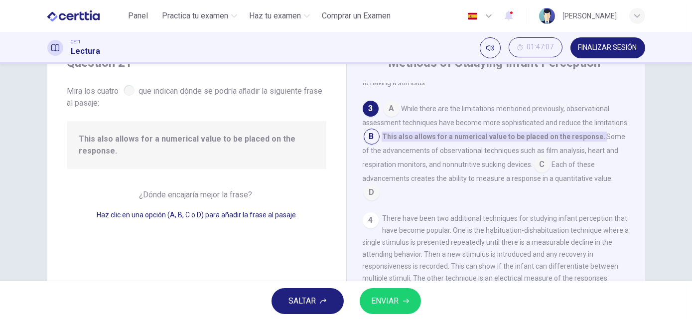
click at [370, 199] on input at bounding box center [372, 193] width 16 height 16
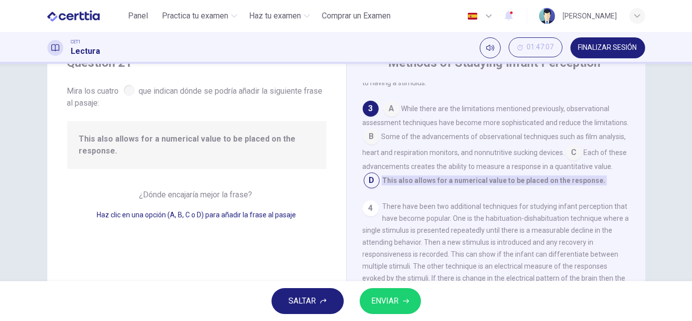
click at [568, 157] on input at bounding box center [574, 154] width 16 height 16
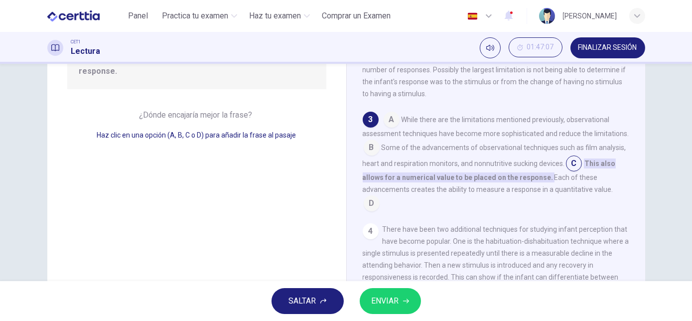
scroll to position [124, 0]
click at [396, 299] on span "ENVIAR" at bounding box center [385, 301] width 27 height 14
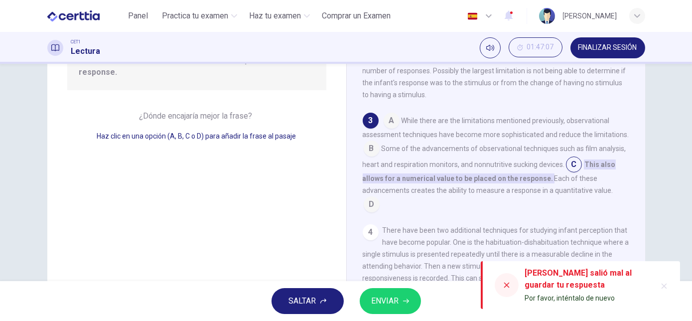
click at [595, 294] on span "Por favor, inténtalo de nuevo" at bounding box center [570, 298] width 90 height 8
click at [372, 210] on input at bounding box center [372, 205] width 16 height 16
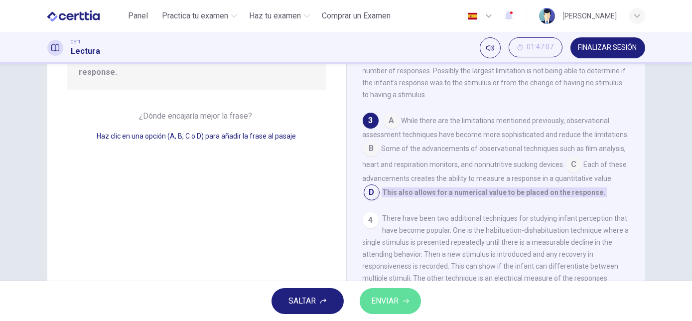
click at [406, 301] on icon "button" at bounding box center [406, 301] width 6 height 6
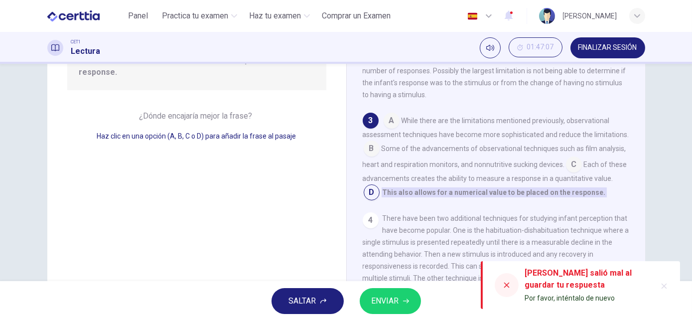
click at [406, 301] on icon "button" at bounding box center [406, 301] width 6 height 6
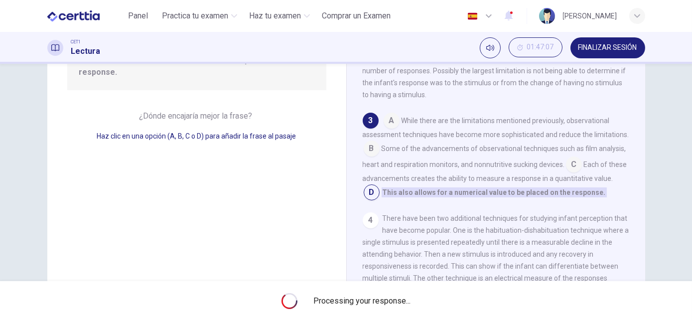
click at [406, 301] on span "Processing your response..." at bounding box center [361, 301] width 97 height 12
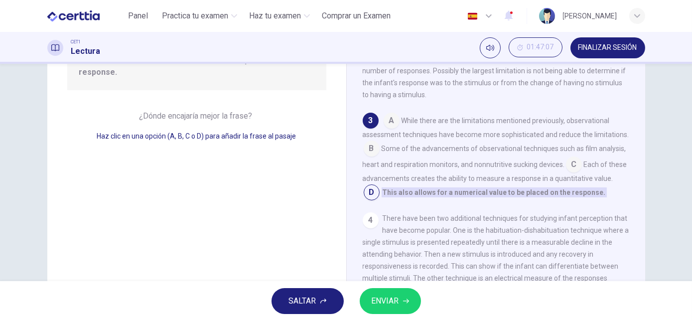
click at [406, 301] on icon "button" at bounding box center [406, 301] width 6 height 6
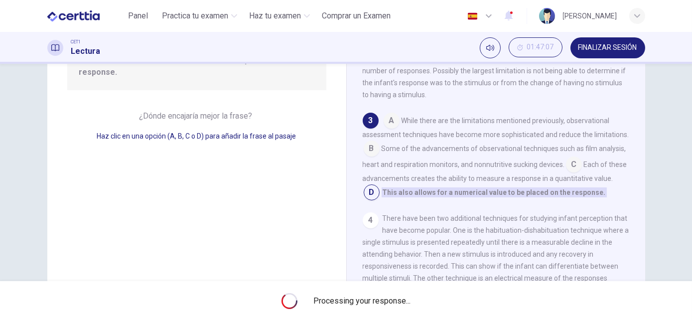
click at [406, 301] on span "Processing your response..." at bounding box center [361, 301] width 97 height 12
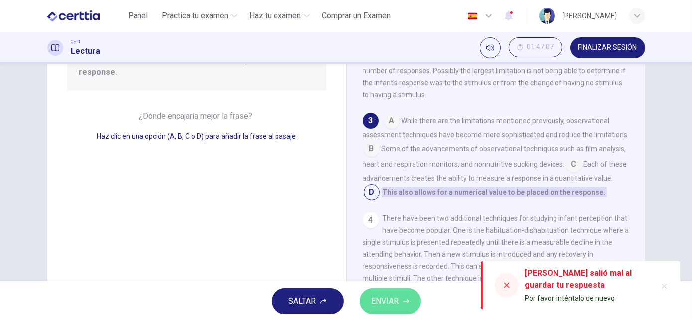
click at [406, 301] on icon "button" at bounding box center [406, 301] width 6 height 6
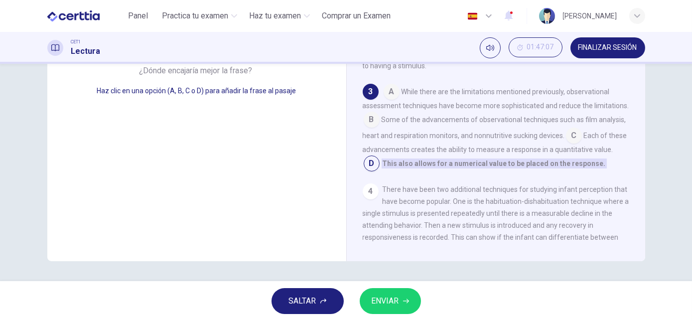
scroll to position [90, 0]
click at [380, 169] on input at bounding box center [372, 164] width 16 height 16
click at [407, 294] on button "ENVIAR" at bounding box center [390, 301] width 61 height 26
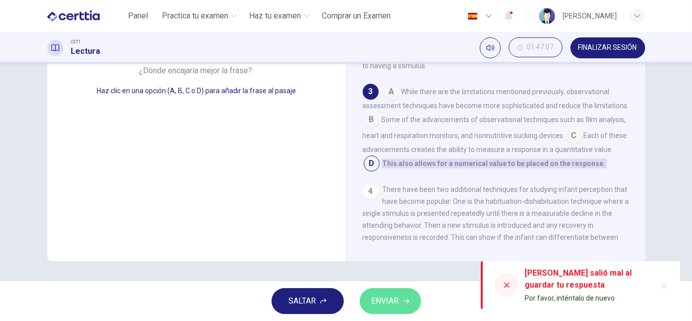
click at [406, 304] on icon "button" at bounding box center [406, 301] width 6 height 6
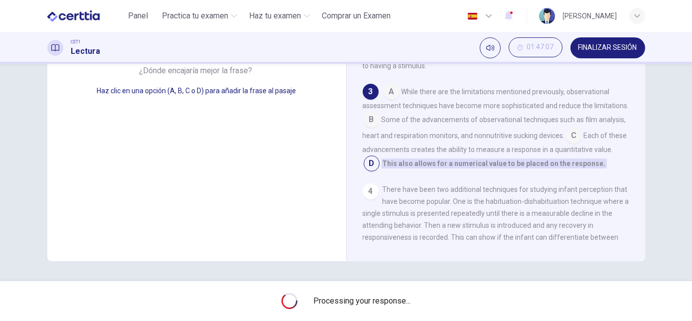
click at [406, 304] on span "Processing your response..." at bounding box center [361, 301] width 97 height 12
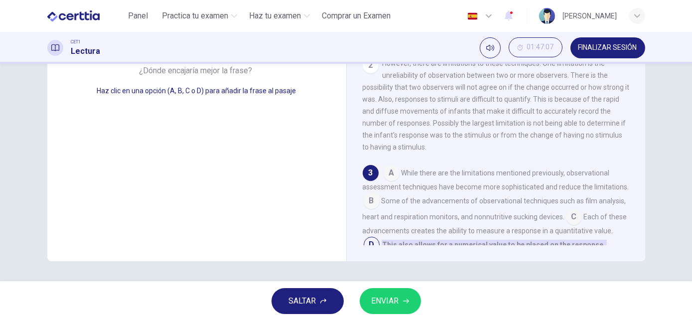
scroll to position [0, 0]
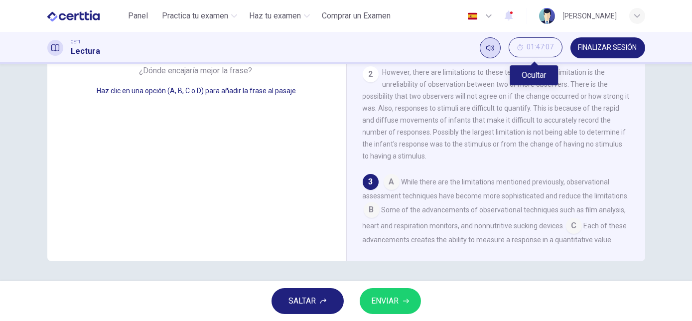
click at [530, 50] on span "01:47:07" at bounding box center [540, 47] width 27 height 8
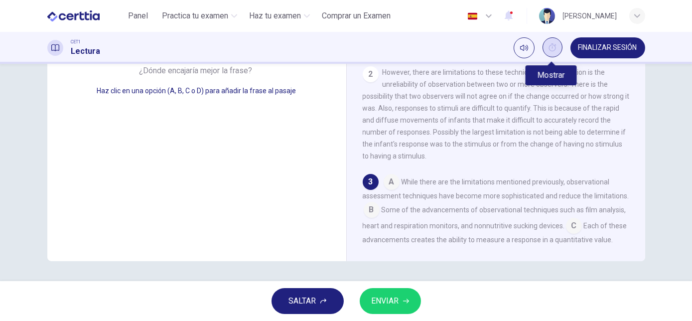
click at [556, 51] on button "Mostrar" at bounding box center [553, 47] width 20 height 20
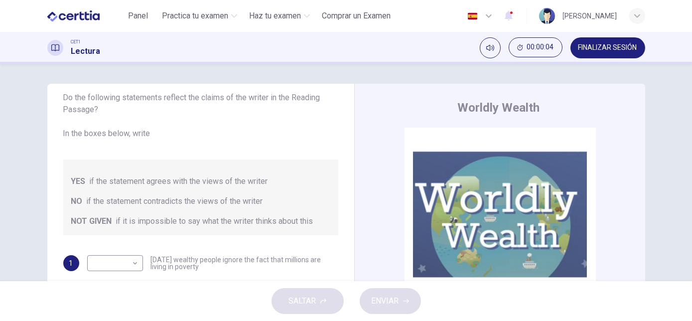
drag, startPoint x: 140, startPoint y: 17, endPoint x: 387, endPoint y: 53, distance: 249.8
click at [140, 17] on span "Panel" at bounding box center [138, 16] width 20 height 12
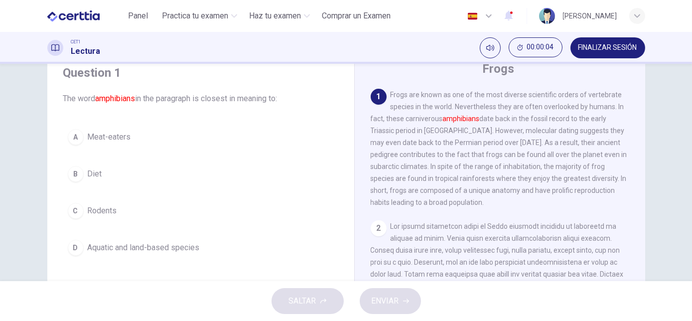
scroll to position [33, 0]
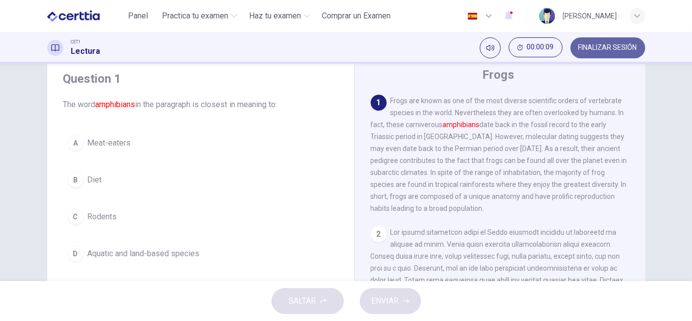
click at [589, 53] on button "FINALIZAR SESIÓN" at bounding box center [608, 47] width 75 height 21
click at [146, 19] on span "Panel" at bounding box center [138, 16] width 20 height 12
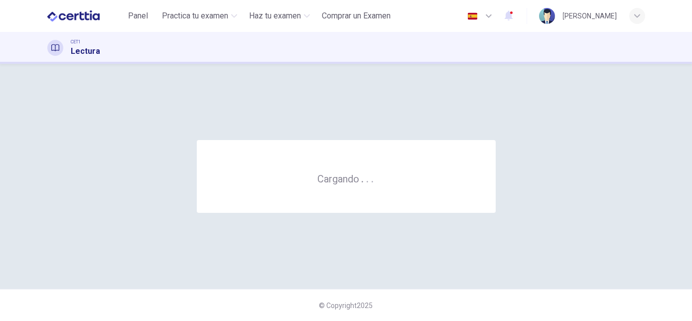
scroll to position [0, 0]
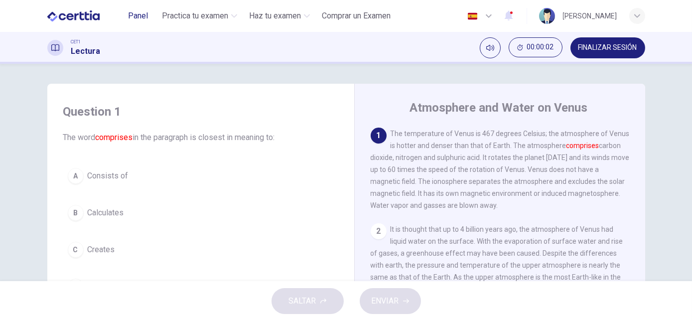
click at [126, 18] on button "Panel" at bounding box center [138, 16] width 32 height 18
